Goal: Task Accomplishment & Management: Manage account settings

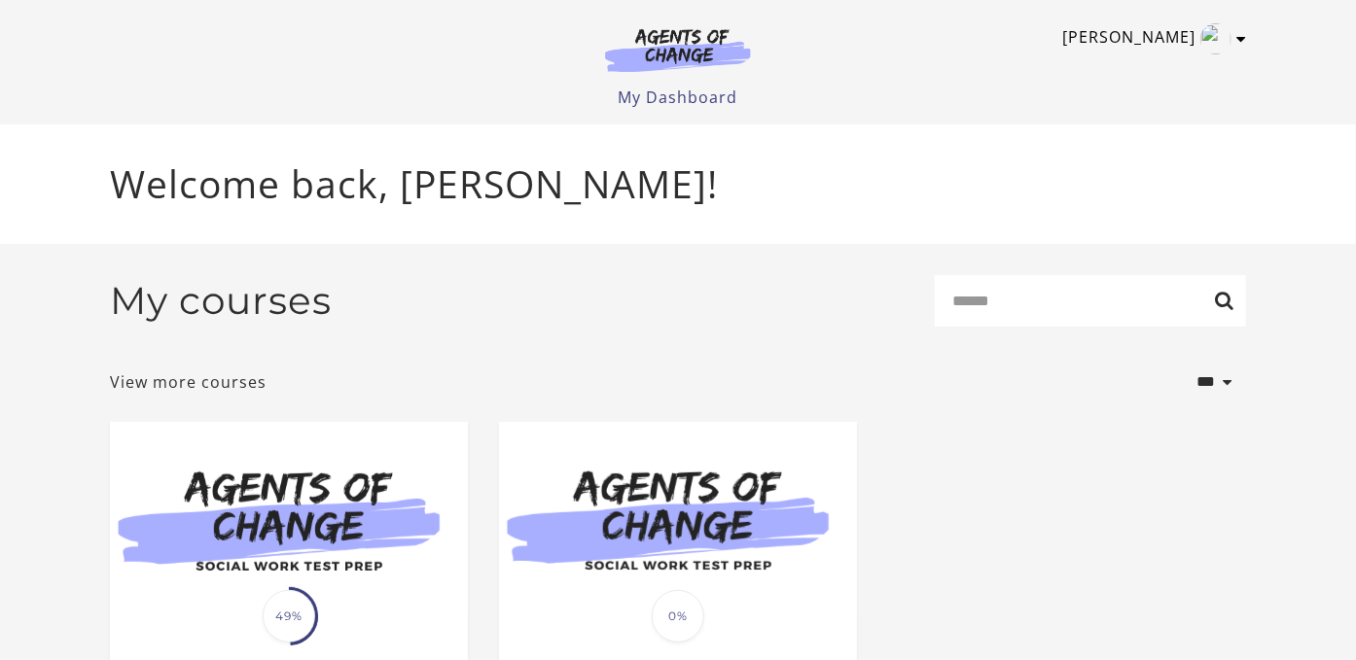
click at [1239, 43] on icon "Toggle menu" at bounding box center [1241, 39] width 10 height 16
click at [1143, 71] on link "My Account" at bounding box center [1165, 70] width 171 height 33
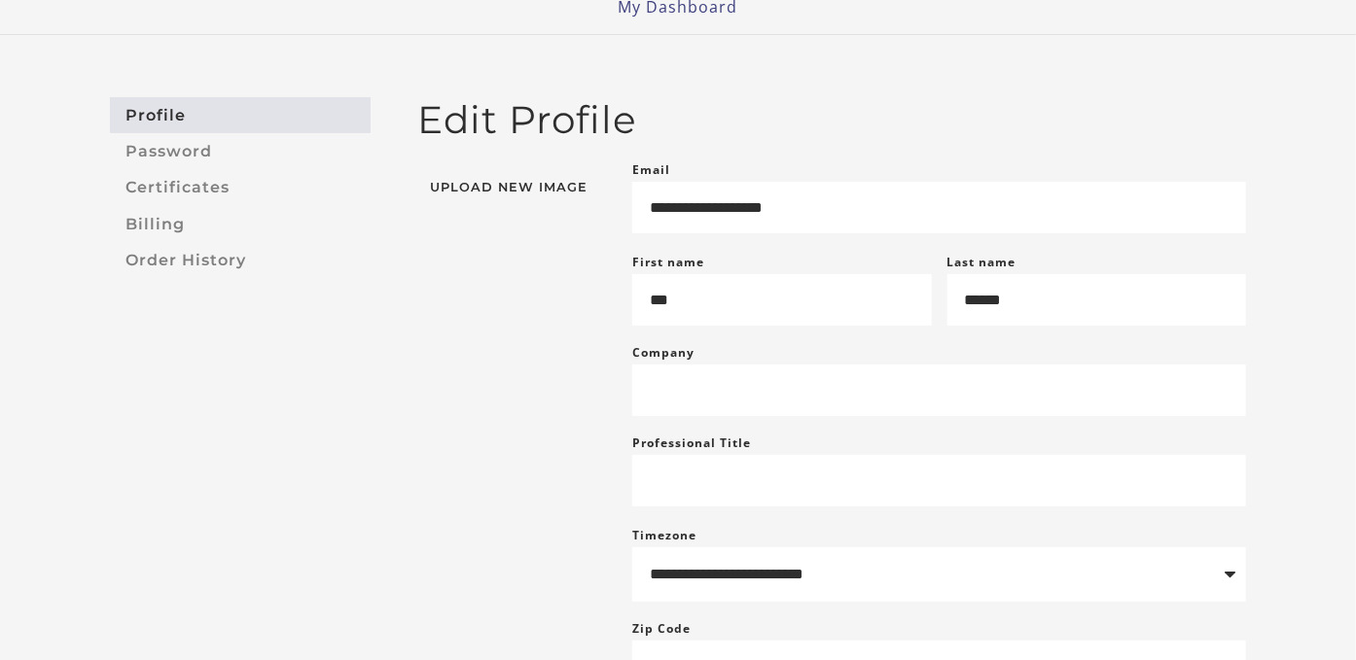
scroll to position [88, 0]
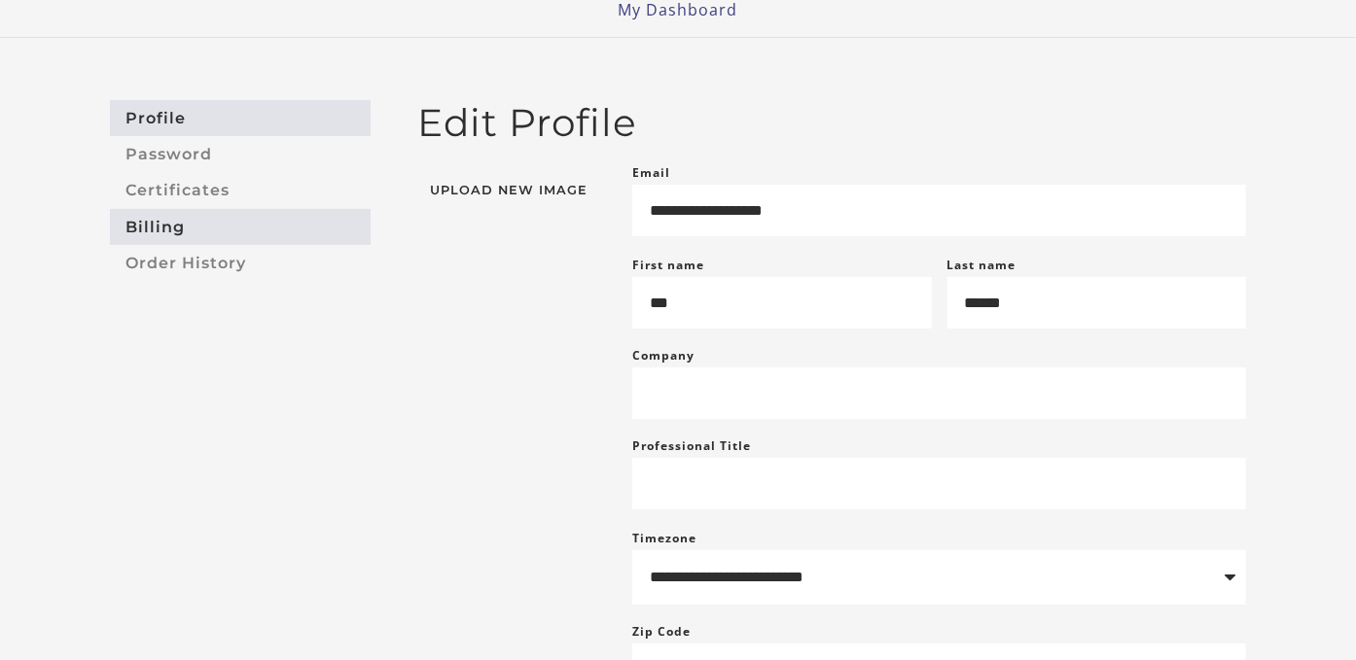
click at [166, 231] on link "Billing" at bounding box center [240, 227] width 261 height 36
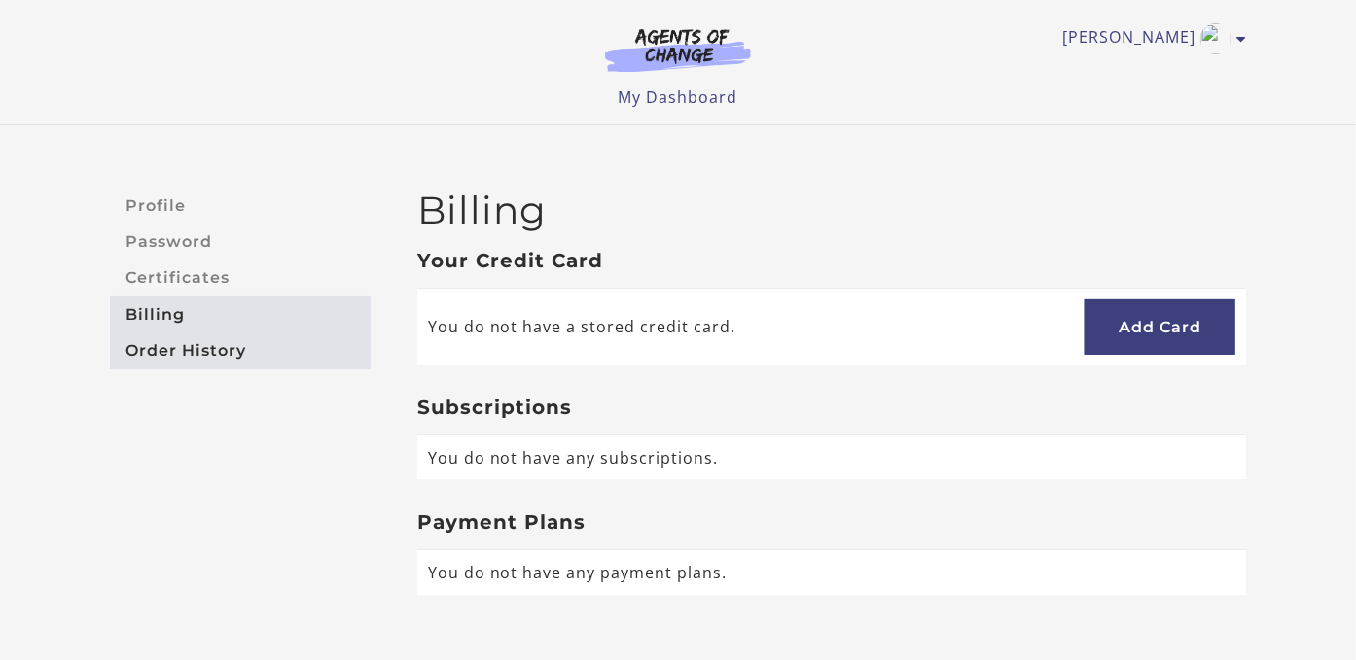
click at [187, 347] on link "Order History" at bounding box center [240, 351] width 261 height 36
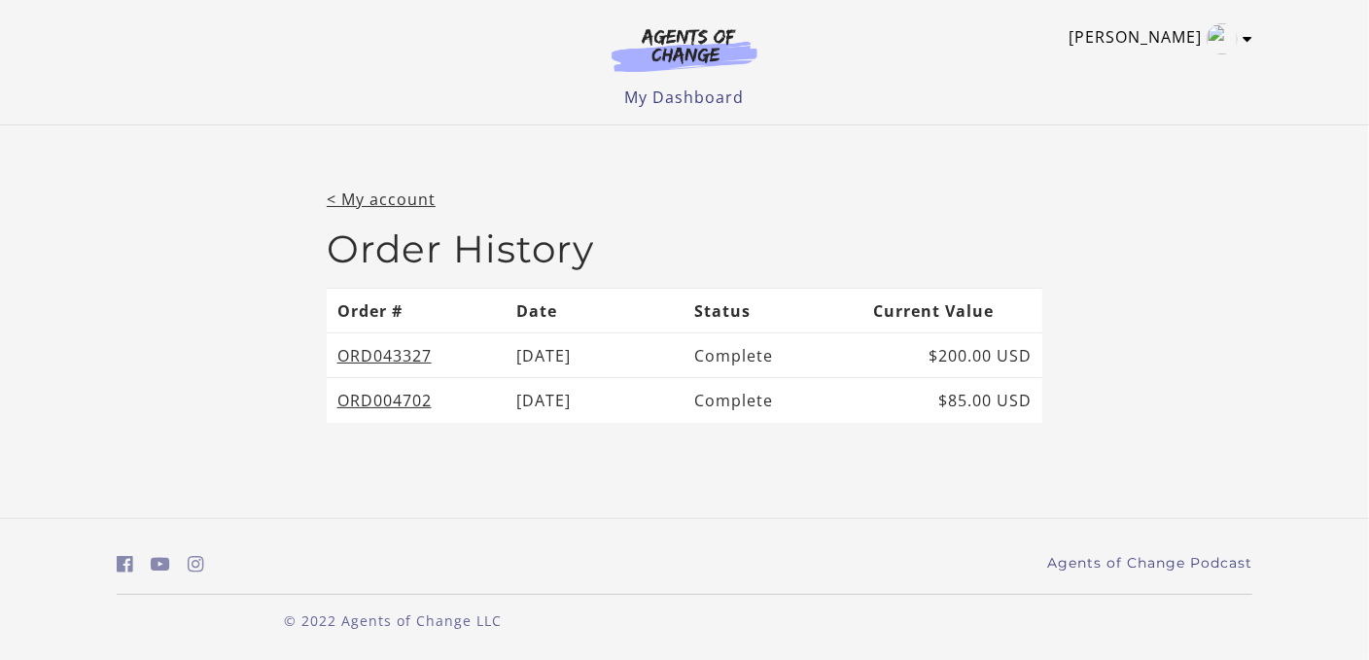
click at [1248, 37] on icon "Toggle menu" at bounding box center [1248, 39] width 10 height 16
click at [1152, 61] on link "My Account" at bounding box center [1171, 70] width 171 height 33
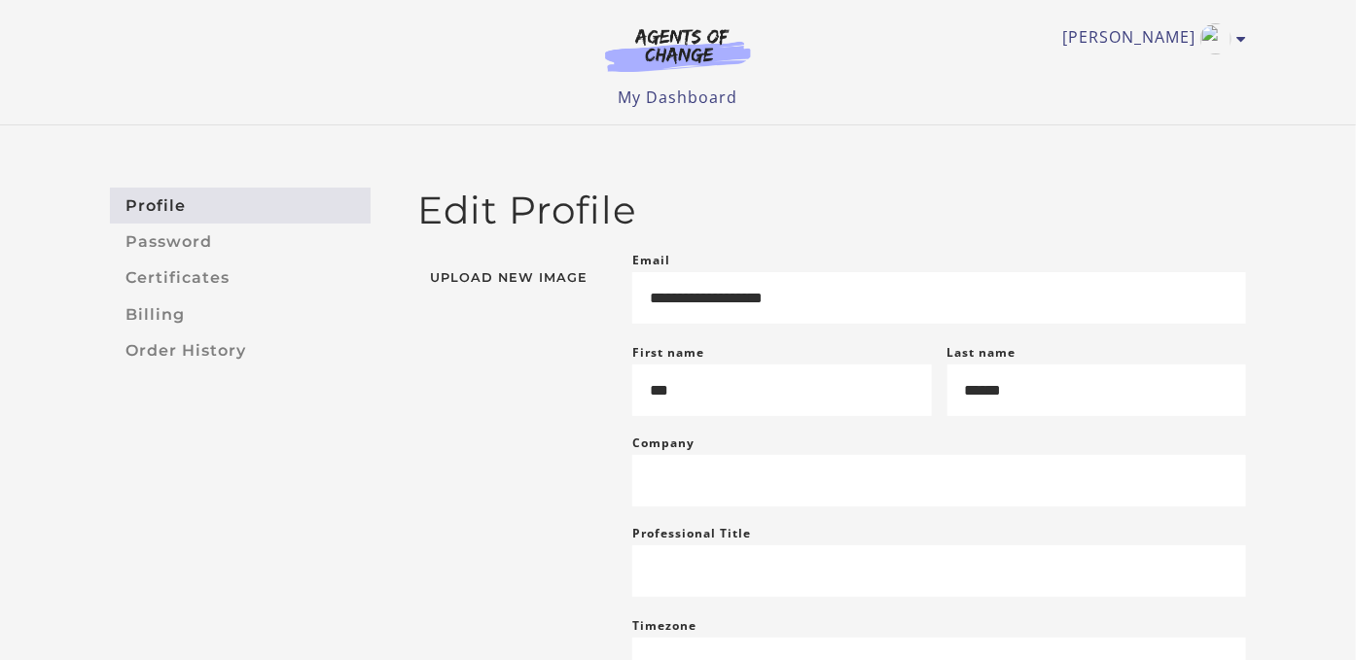
click at [503, 257] on img at bounding box center [510, 257] width 146 height 0
click at [684, 101] on link "My Dashboard" at bounding box center [679, 97] width 120 height 21
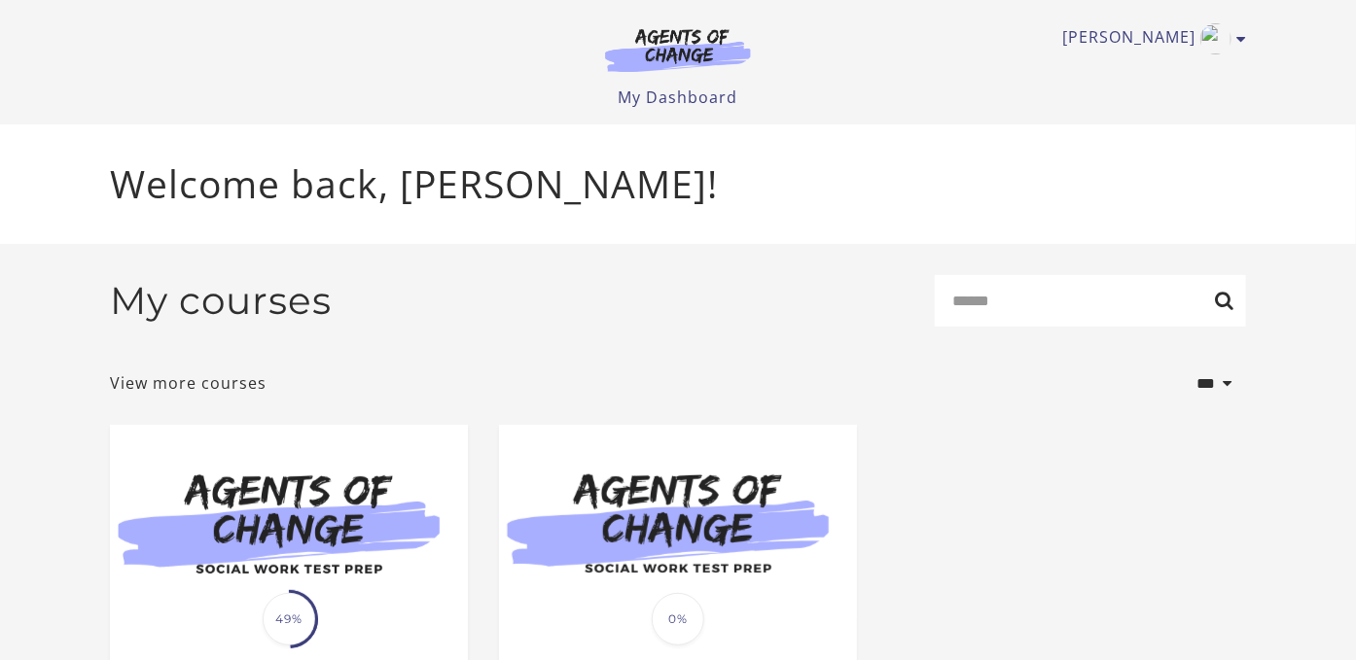
click at [1247, 36] on div "Tim R My Account Support Sign Out Toggle menu Menu My Dashboard My Account Supp…" at bounding box center [677, 62] width 1167 height 124
click at [1244, 36] on icon "Toggle menu" at bounding box center [1241, 39] width 10 height 16
click at [1121, 71] on link "My Account" at bounding box center [1165, 70] width 171 height 33
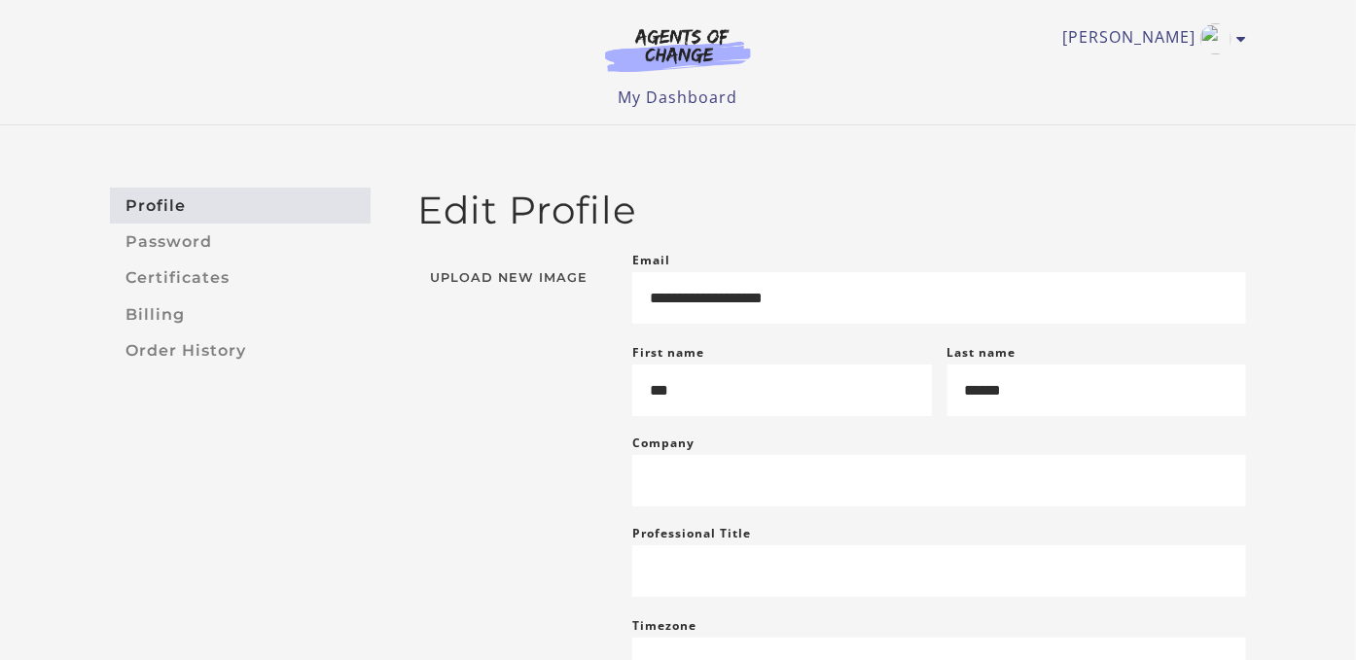
click at [521, 285] on span "Upload New Image" at bounding box center [509, 278] width 184 height 13
click at [417, 285] on input "Upload New Image" at bounding box center [417, 285] width 0 height 0
click at [537, 257] on img at bounding box center [510, 257] width 146 height 0
drag, startPoint x: 534, startPoint y: 355, endPoint x: 431, endPoint y: 420, distance: 122.0
click at [431, 285] on span "Upload New Image" at bounding box center [509, 278] width 184 height 13
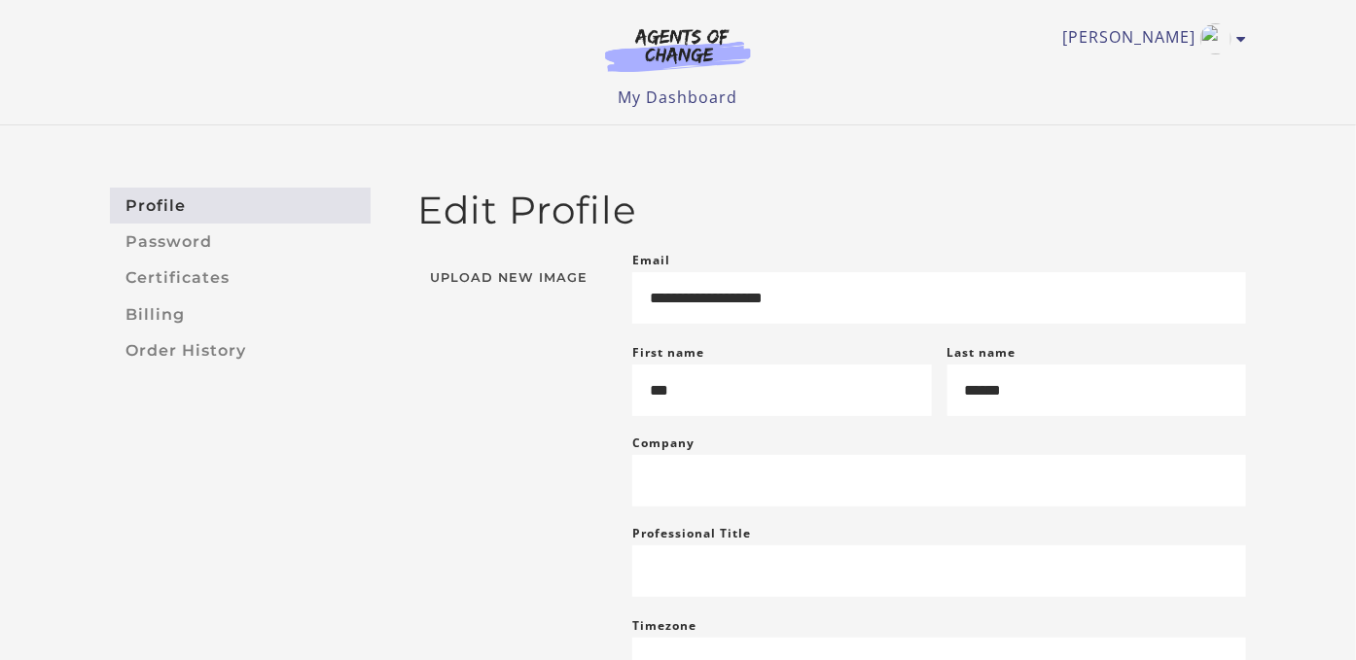
click at [417, 285] on input "Upload New Image" at bounding box center [417, 285] width 0 height 0
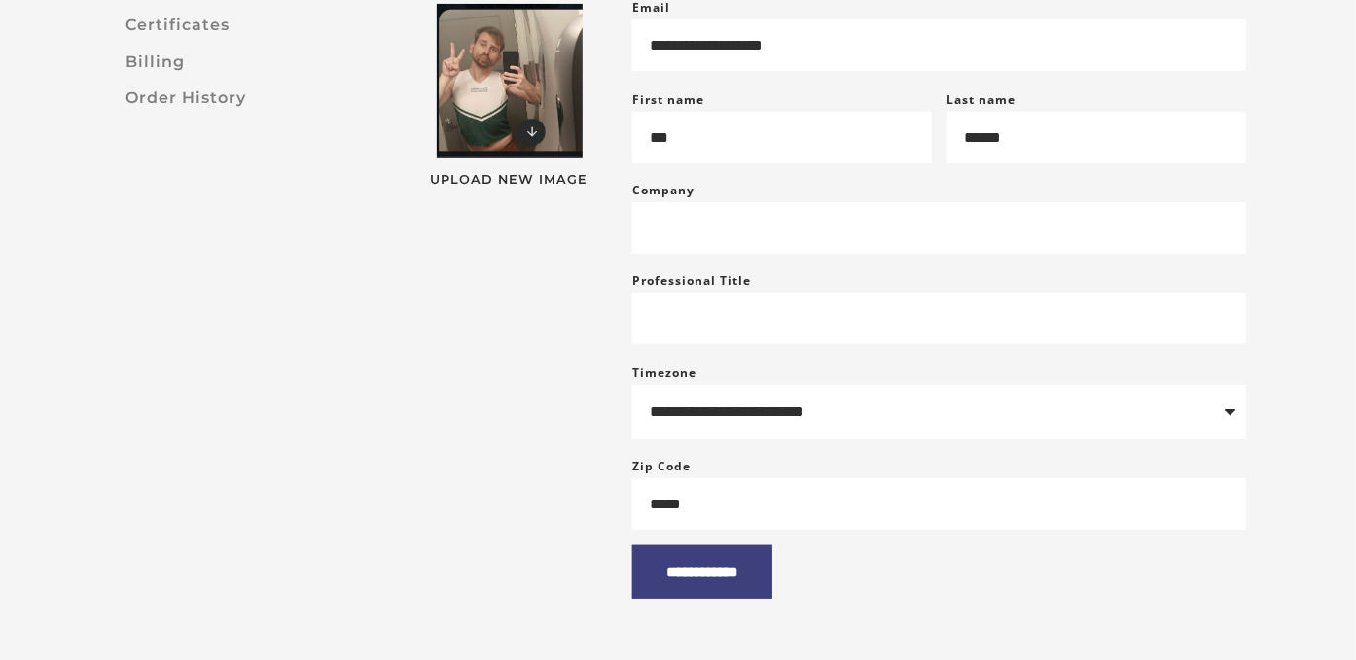
scroll to position [353, 0]
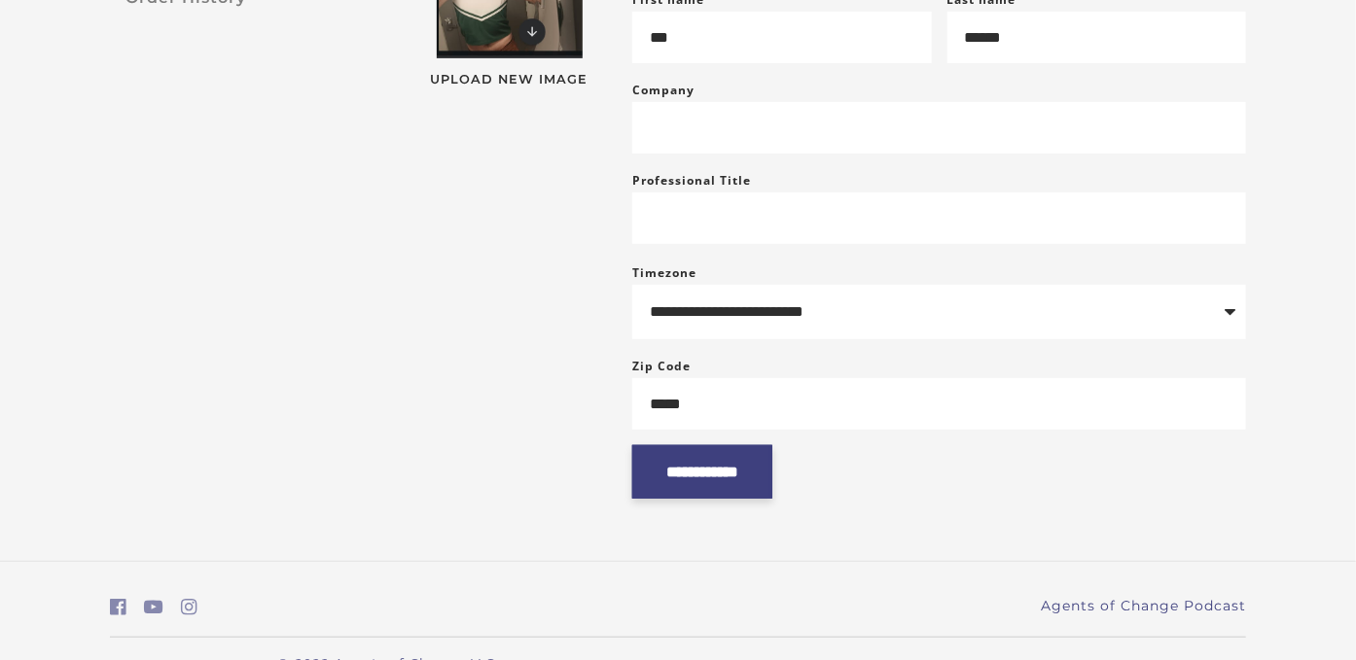
click at [705, 483] on input "**********" at bounding box center [702, 471] width 140 height 53
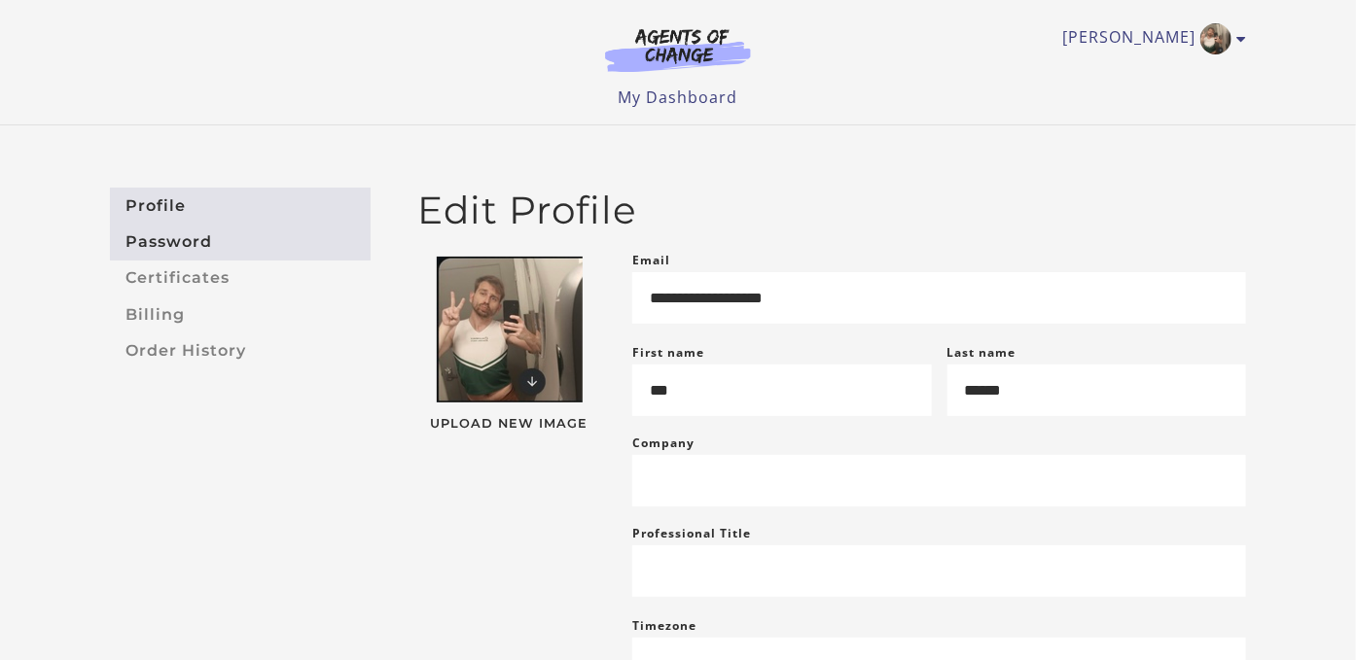
click at [196, 240] on link "Password" at bounding box center [240, 242] width 261 height 36
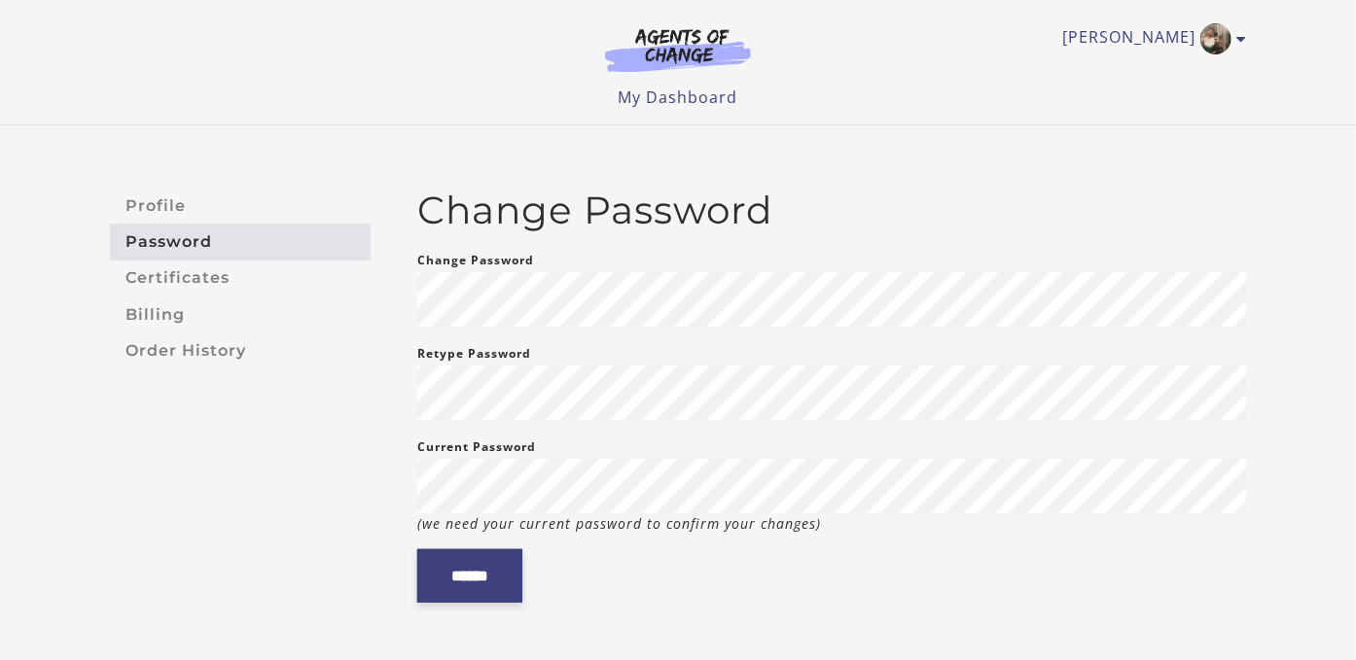
drag, startPoint x: 485, startPoint y: 572, endPoint x: 474, endPoint y: 574, distance: 11.8
click at [478, 574] on input "******" at bounding box center [469, 576] width 105 height 53
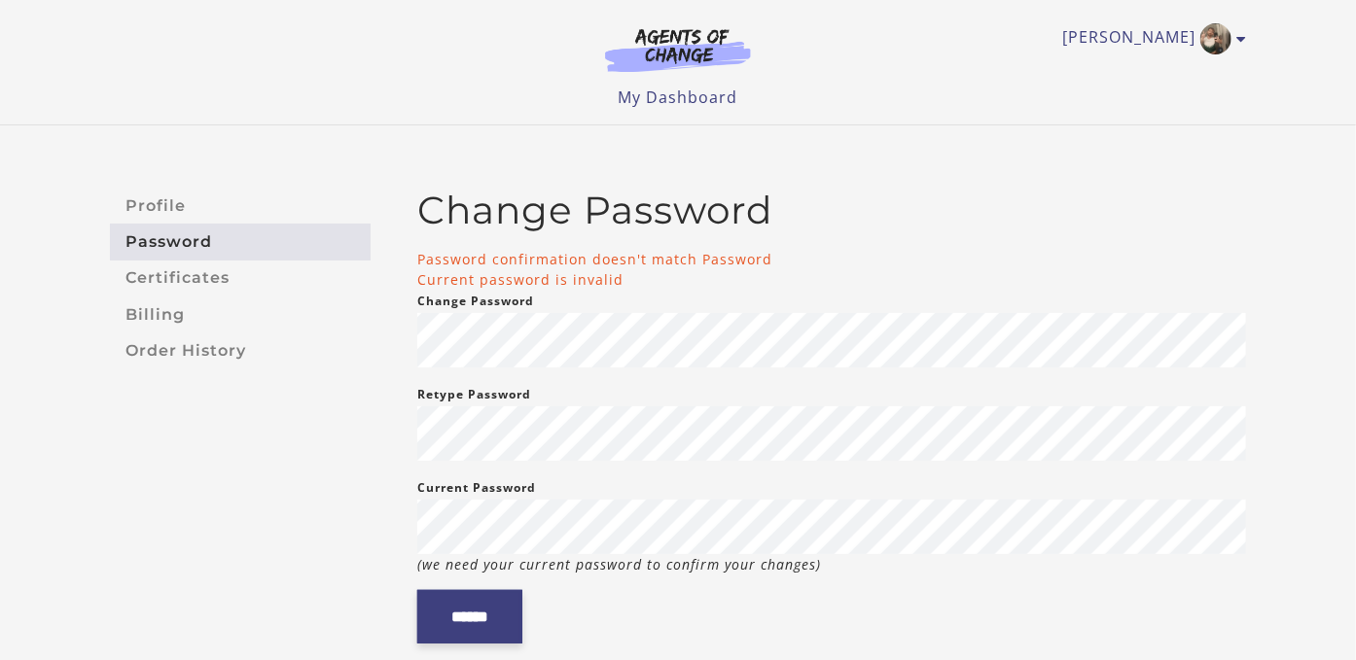
click at [481, 623] on input "******" at bounding box center [469, 616] width 105 height 53
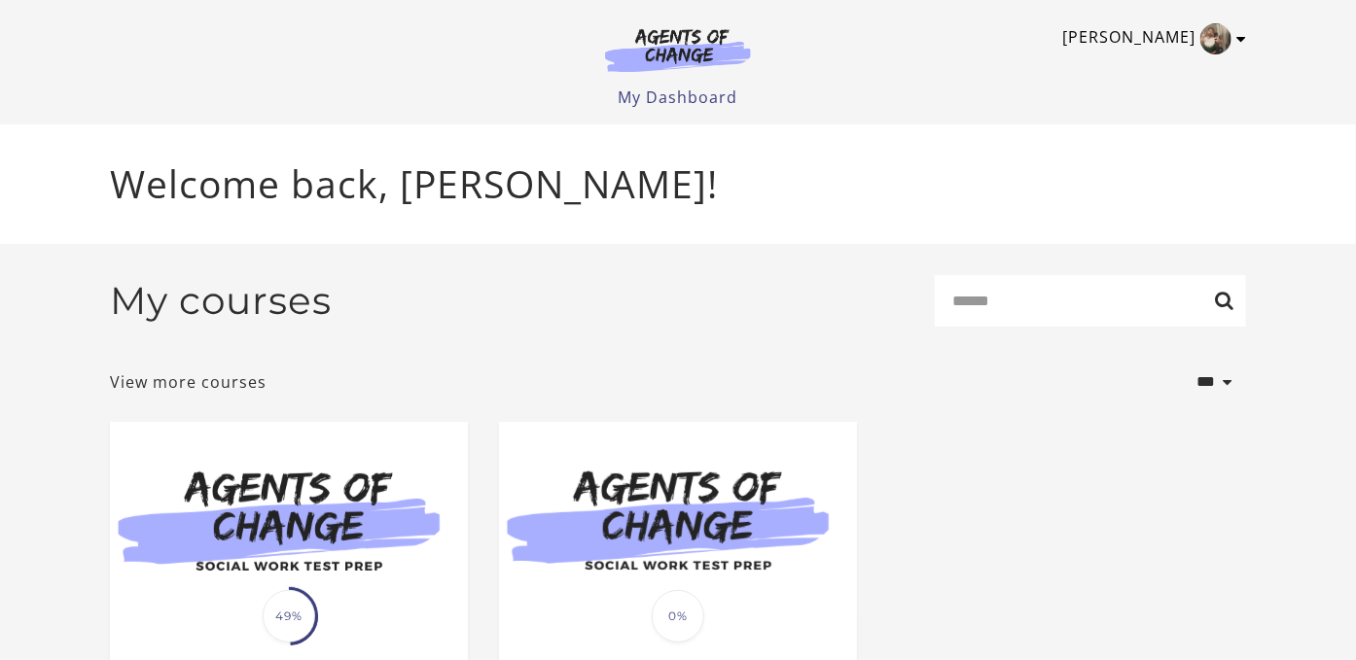
click at [1181, 41] on link "[PERSON_NAME]" at bounding box center [1149, 38] width 174 height 31
click at [900, 93] on ul "My Dashboard My Account Support Sign Out" at bounding box center [678, 97] width 1136 height 23
click at [1326, 90] on header "[PERSON_NAME] My Account Support Sign Out Toggle menu Menu My Dashboard My Acco…" at bounding box center [678, 62] width 1356 height 124
click at [1303, 102] on header "[PERSON_NAME] My Account Support Sign Out Toggle menu Menu My Dashboard My Acco…" at bounding box center [678, 62] width 1356 height 124
click at [1135, 136] on link "Sign Out" at bounding box center [1165, 137] width 171 height 33
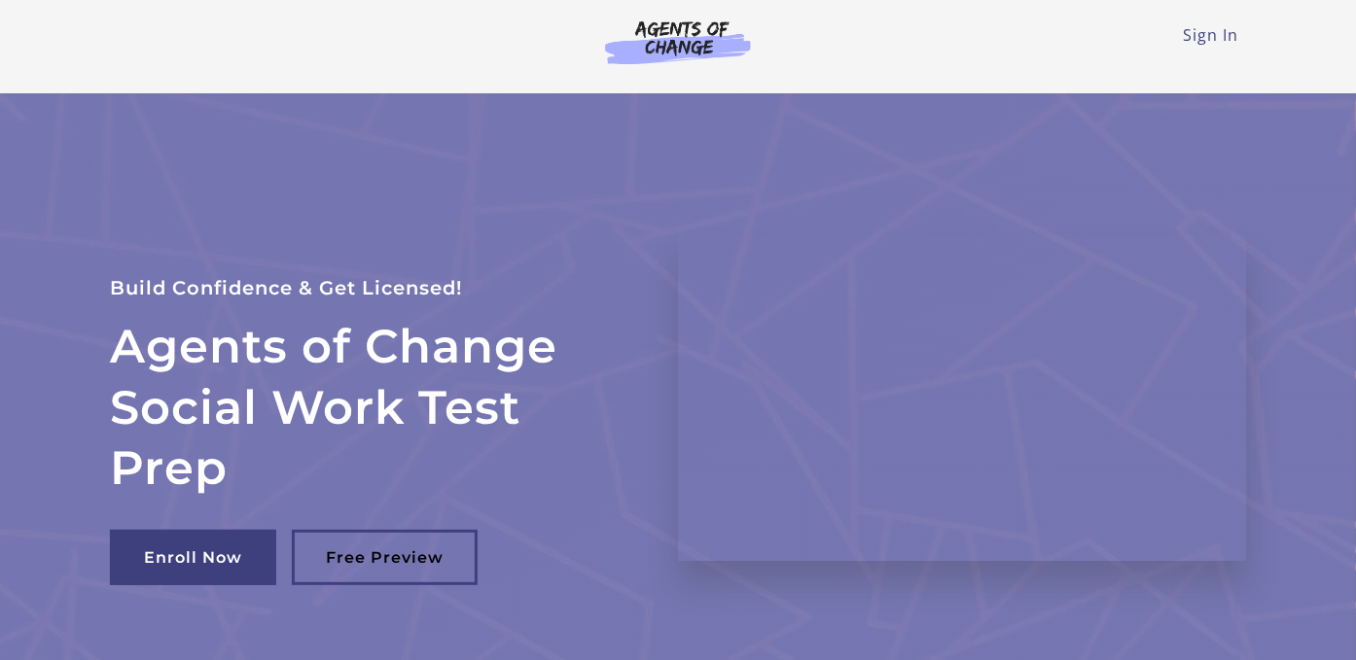
click at [1205, 22] on div "Sign In Toggle menu Menu Sign In" at bounding box center [678, 39] width 1136 height 78
click at [1198, 36] on link "Sign In" at bounding box center [1210, 34] width 55 height 21
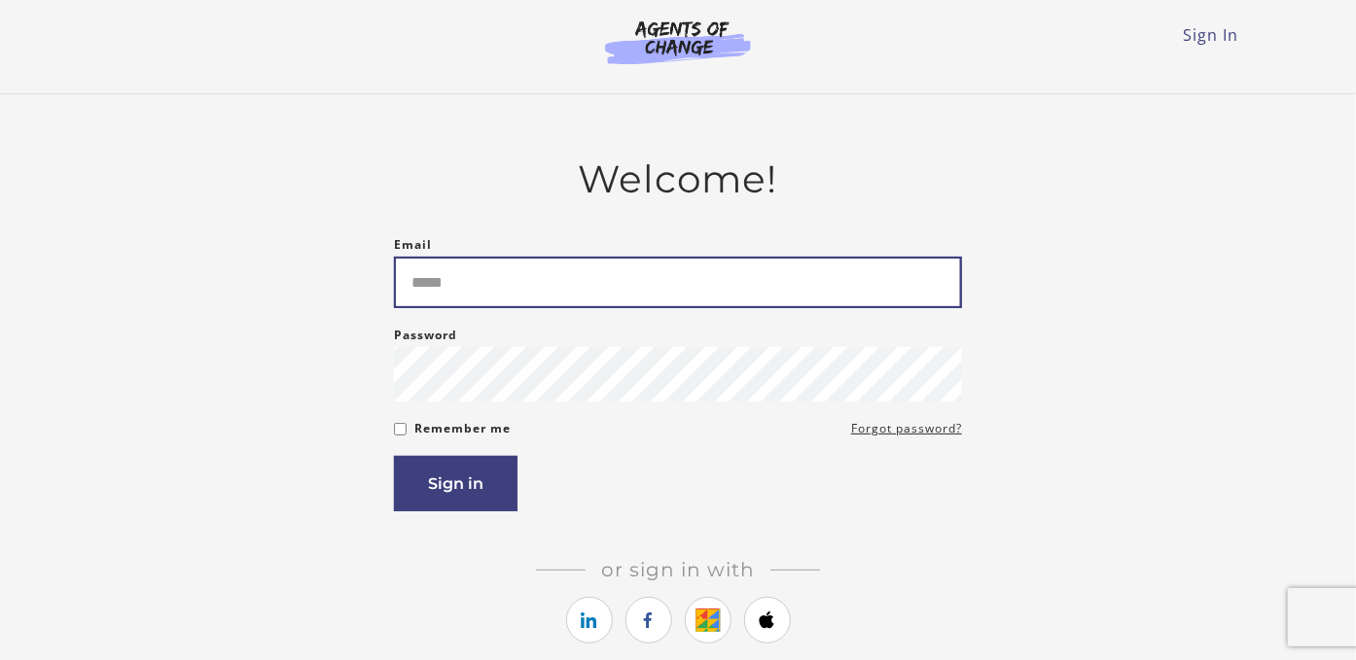
click at [535, 285] on input "Email" at bounding box center [678, 283] width 568 height 52
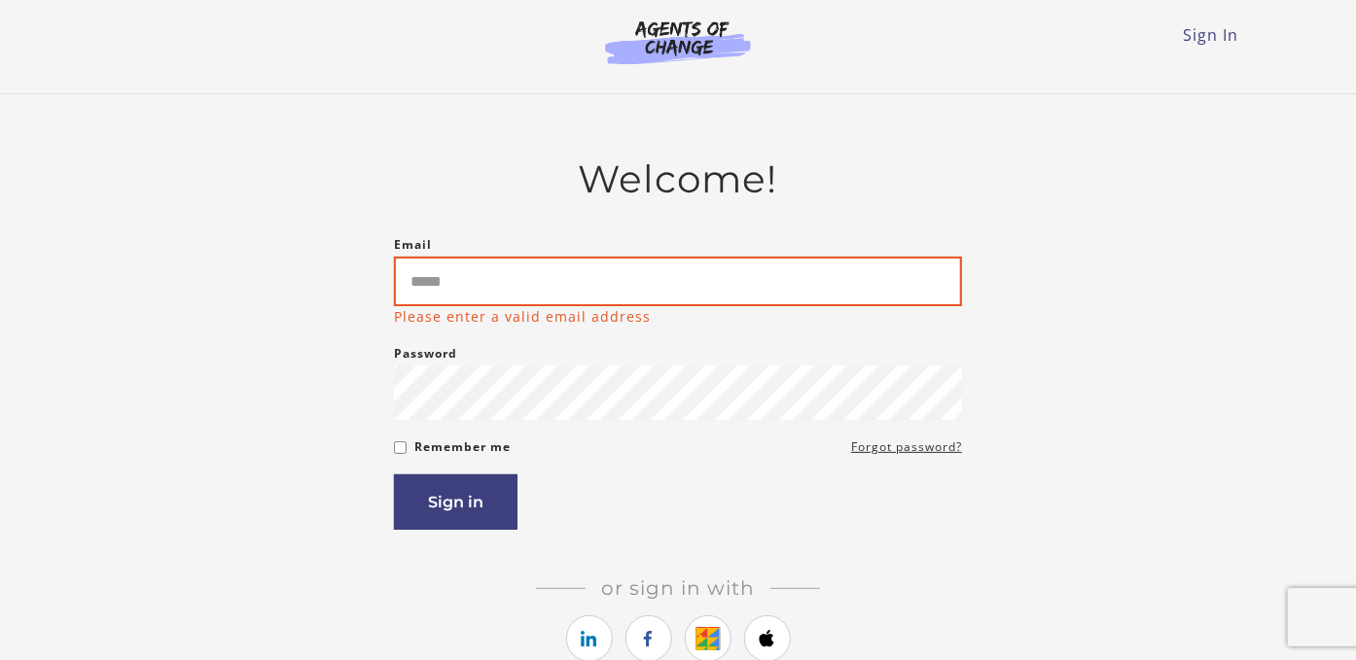
click at [473, 291] on input "Email" at bounding box center [678, 282] width 568 height 50
type input "**********"
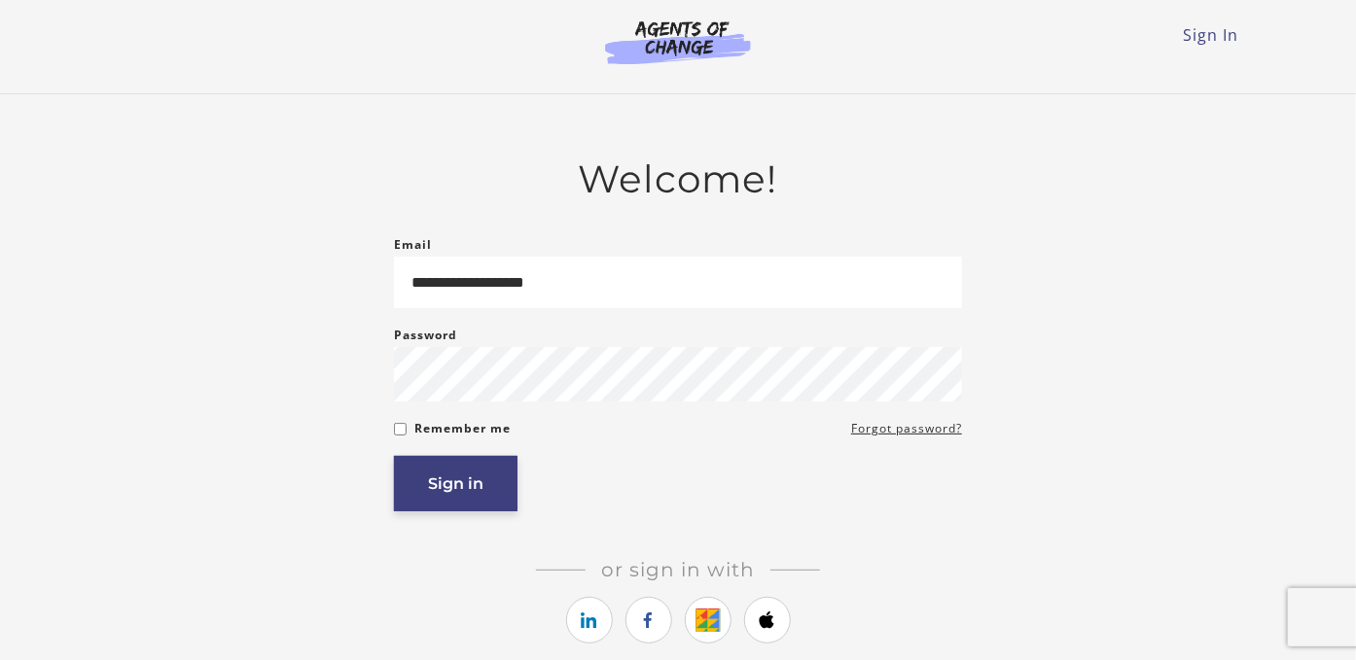
click at [419, 489] on button "Sign in" at bounding box center [456, 483] width 124 height 55
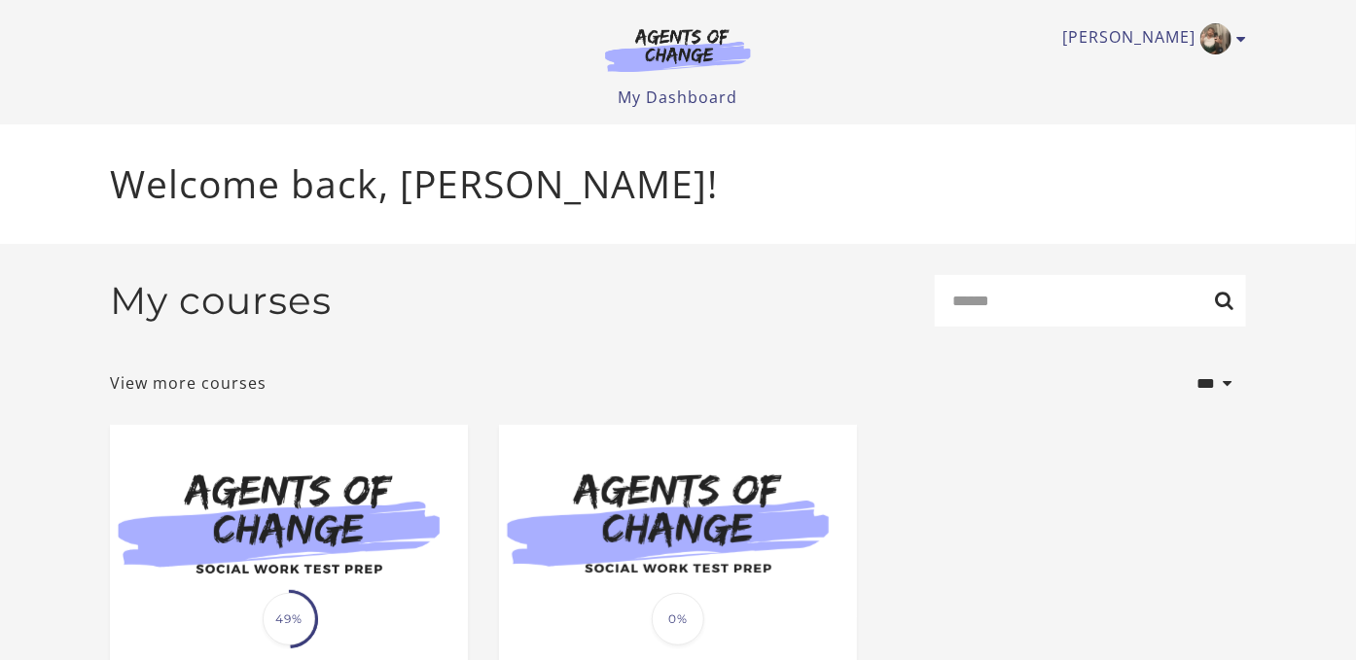
click at [1031, 42] on ul "[PERSON_NAME] My Account Support Sign Out" at bounding box center [678, 38] width 1136 height 31
